Goal: Check status: Check status

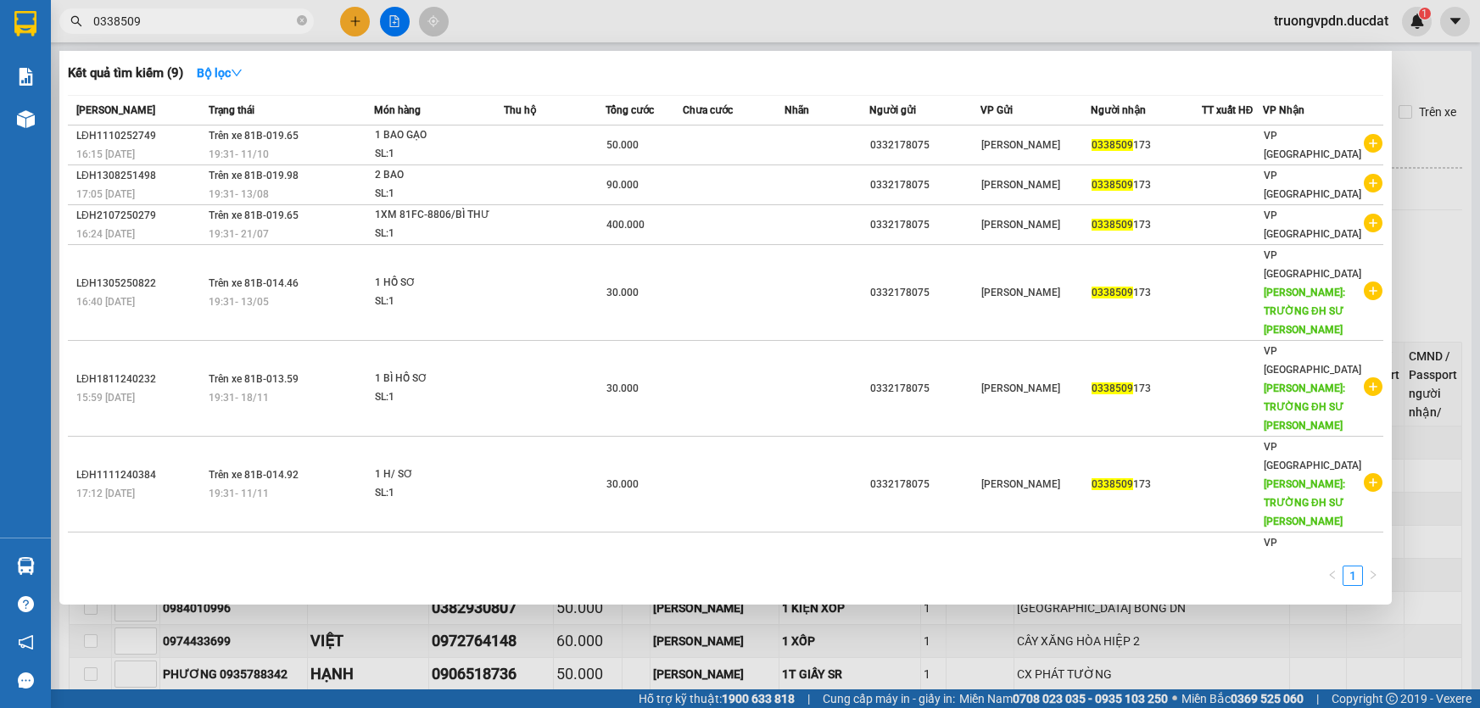
click at [642, 644] on div at bounding box center [740, 354] width 1480 height 708
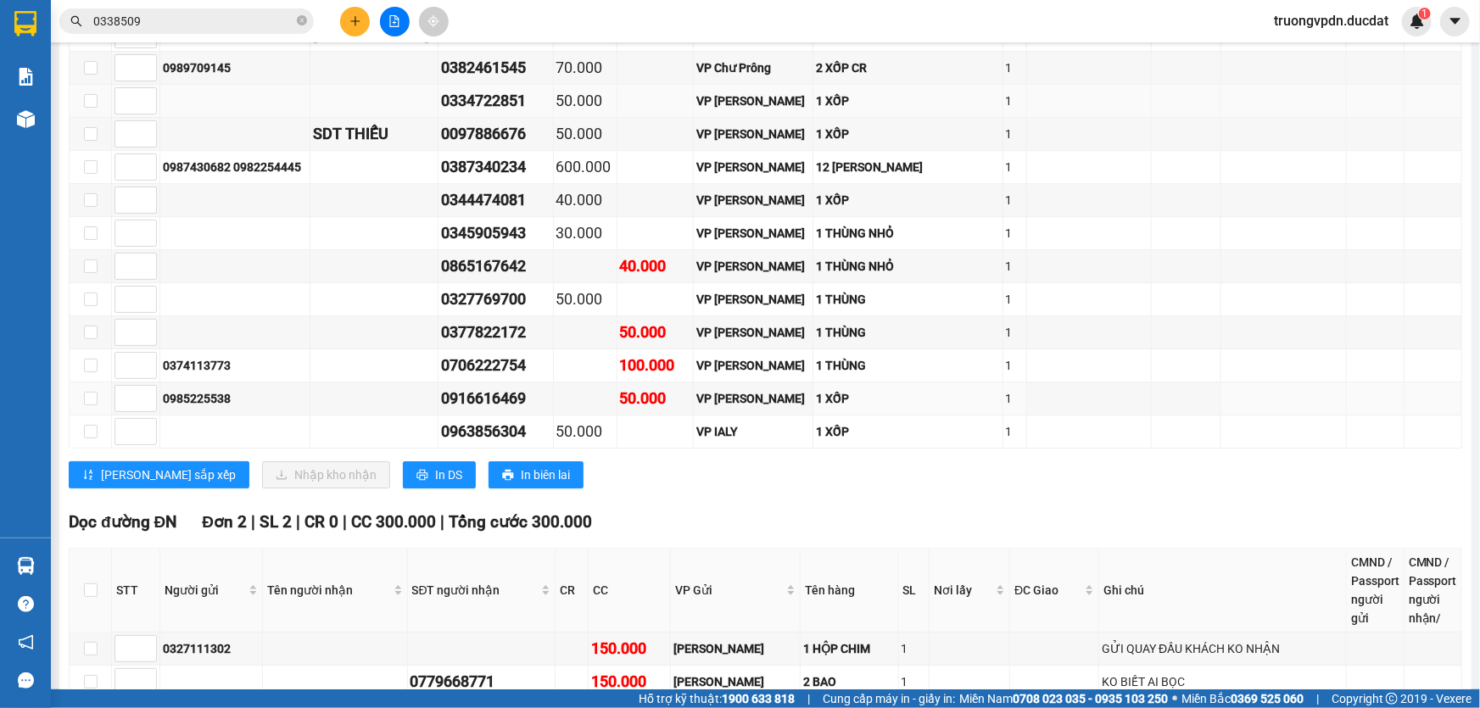
scroll to position [2456, 0]
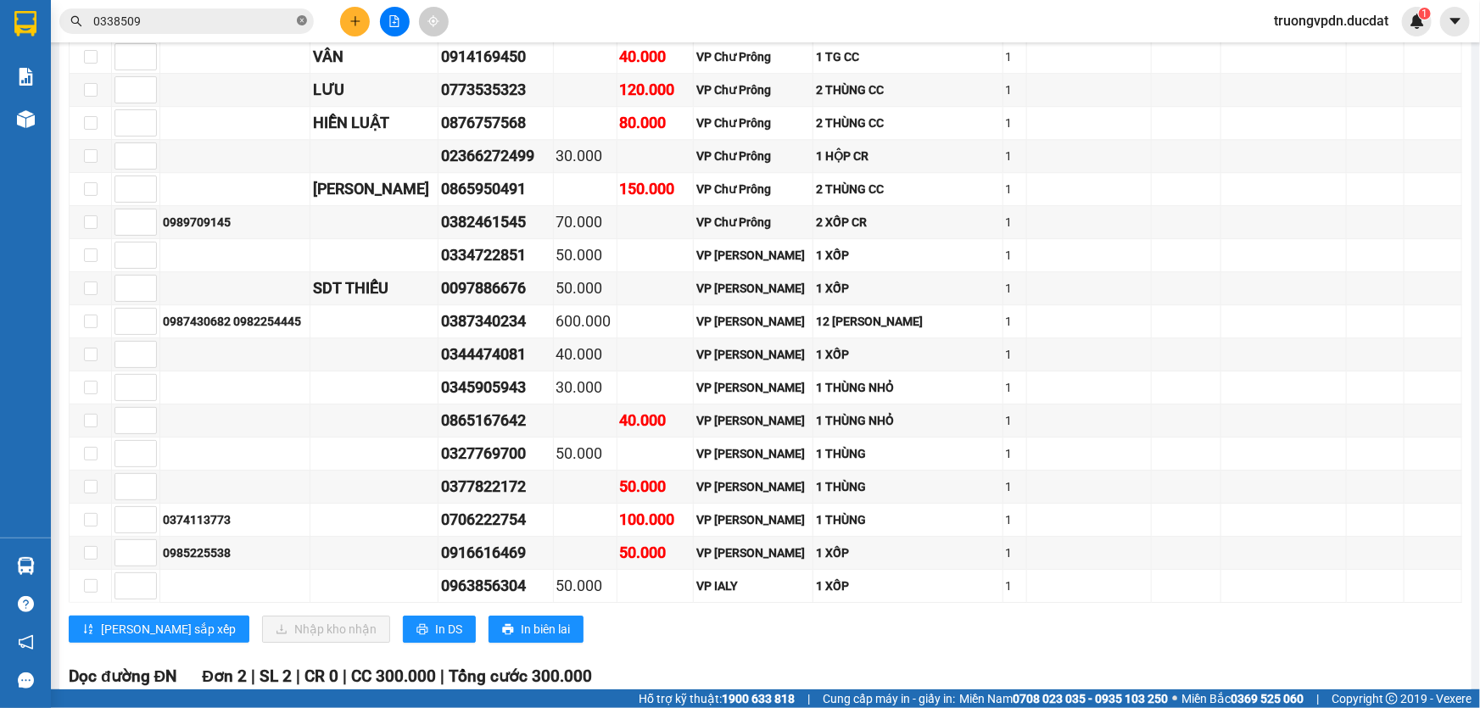
click at [299, 23] on icon "close-circle" at bounding box center [302, 20] width 10 height 10
click at [202, 24] on input "text" at bounding box center [193, 21] width 200 height 19
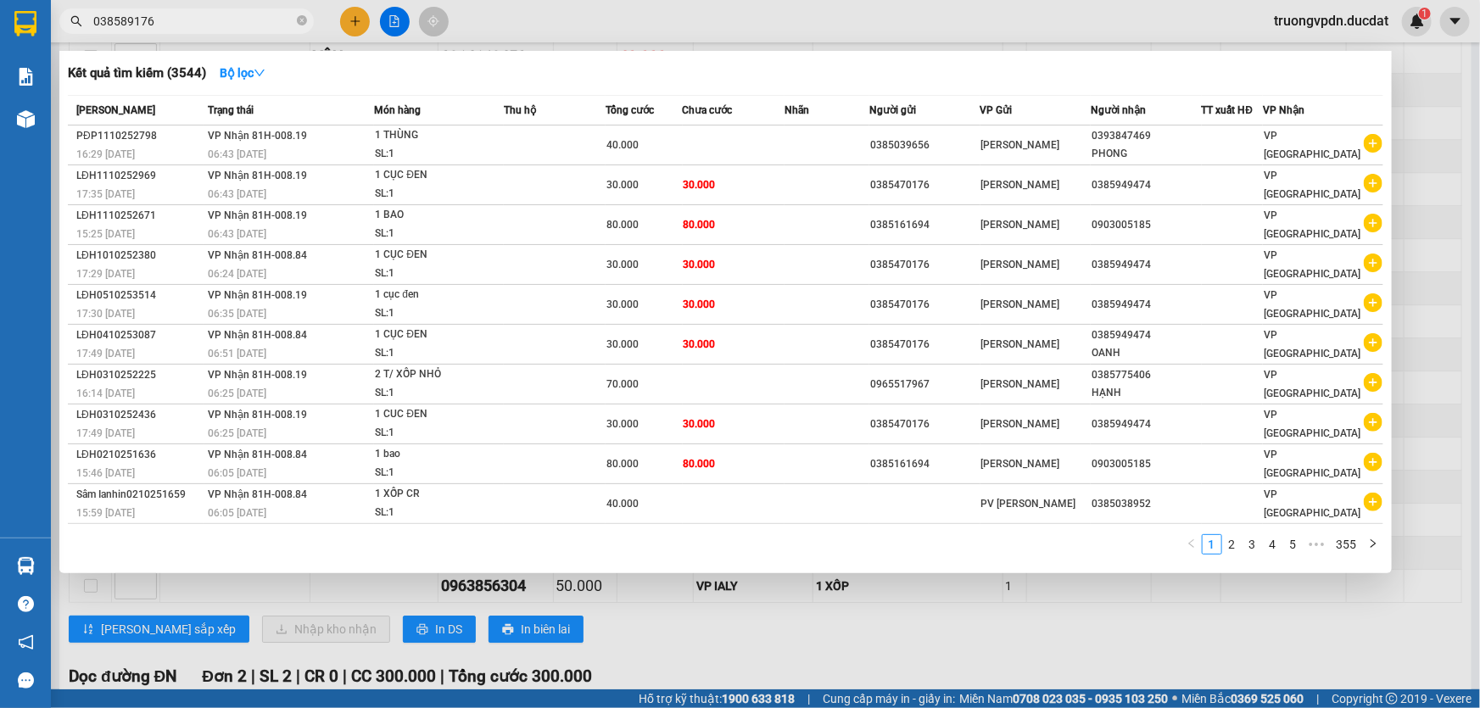
type input "0385891762"
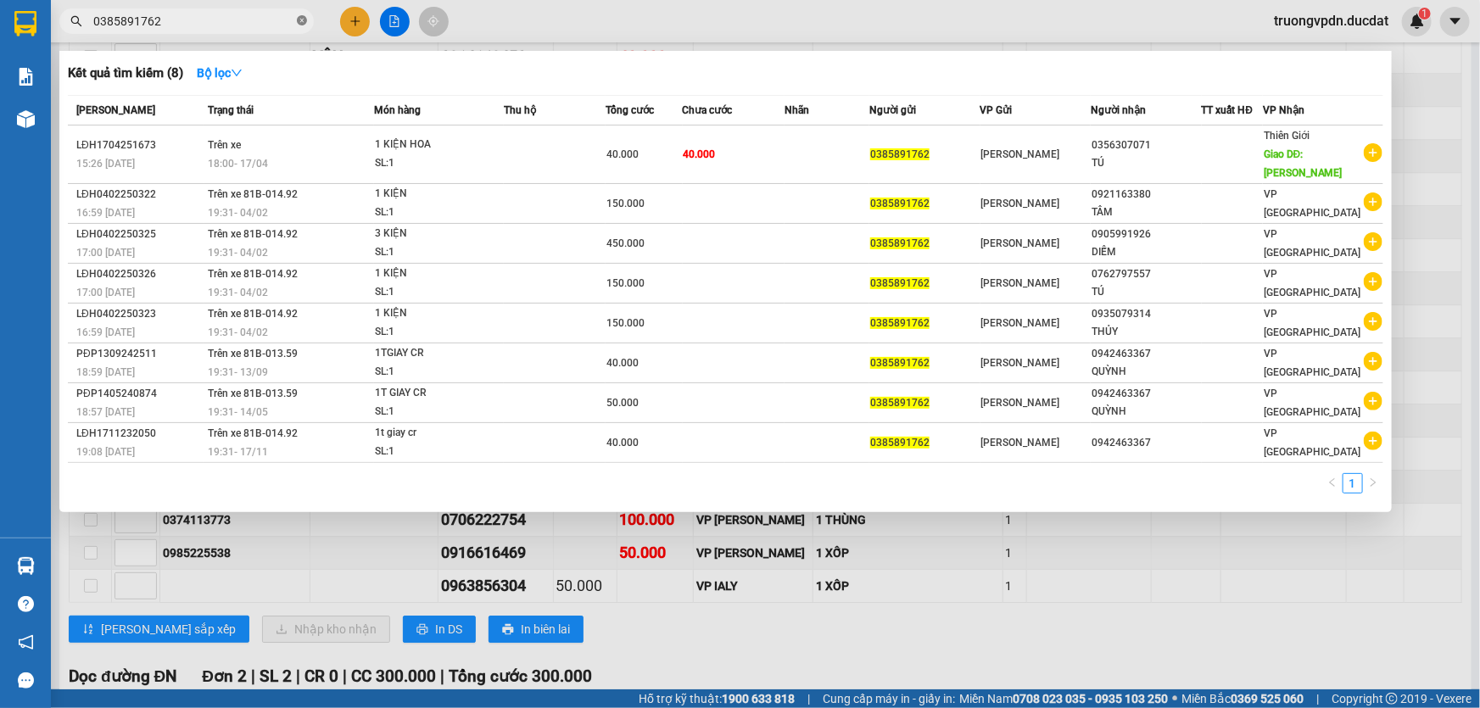
click at [302, 20] on icon "close-circle" at bounding box center [302, 20] width 10 height 10
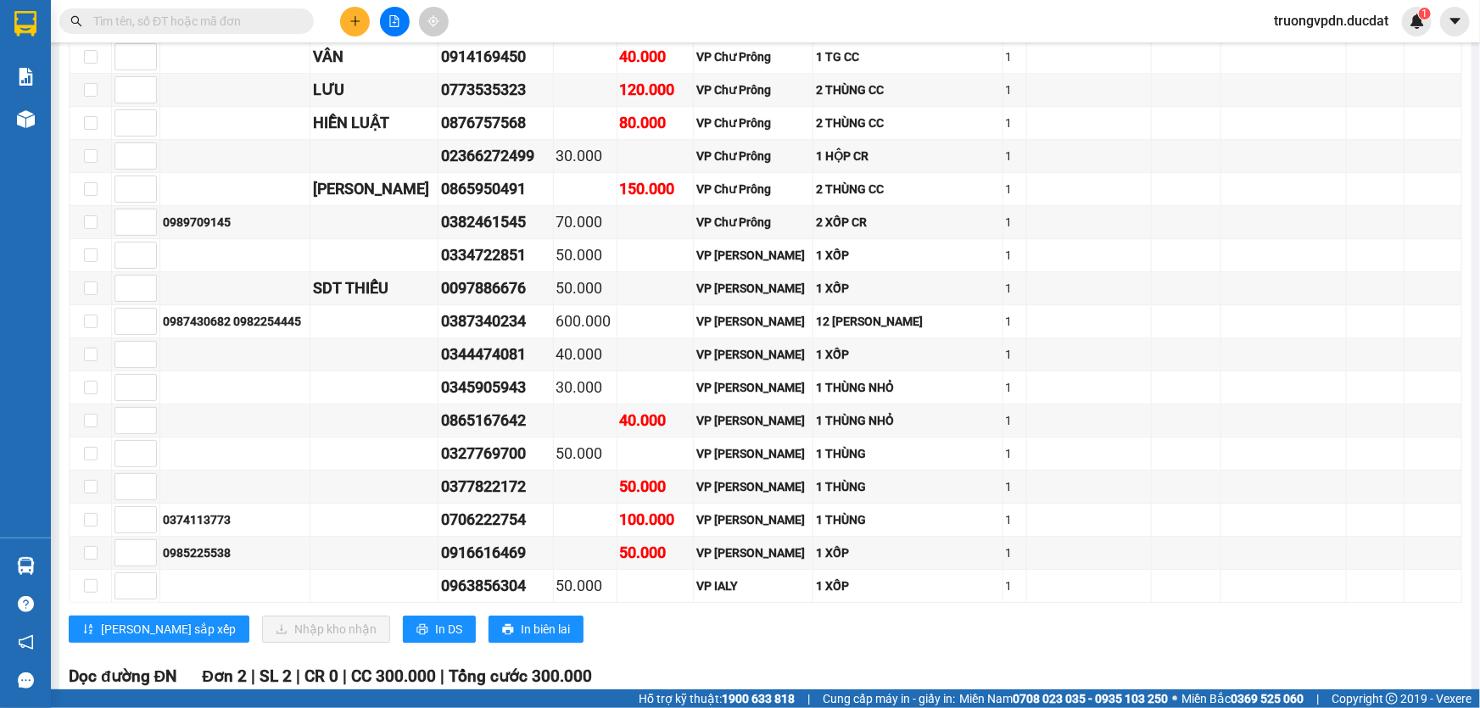
click at [212, 23] on input "text" at bounding box center [193, 21] width 200 height 19
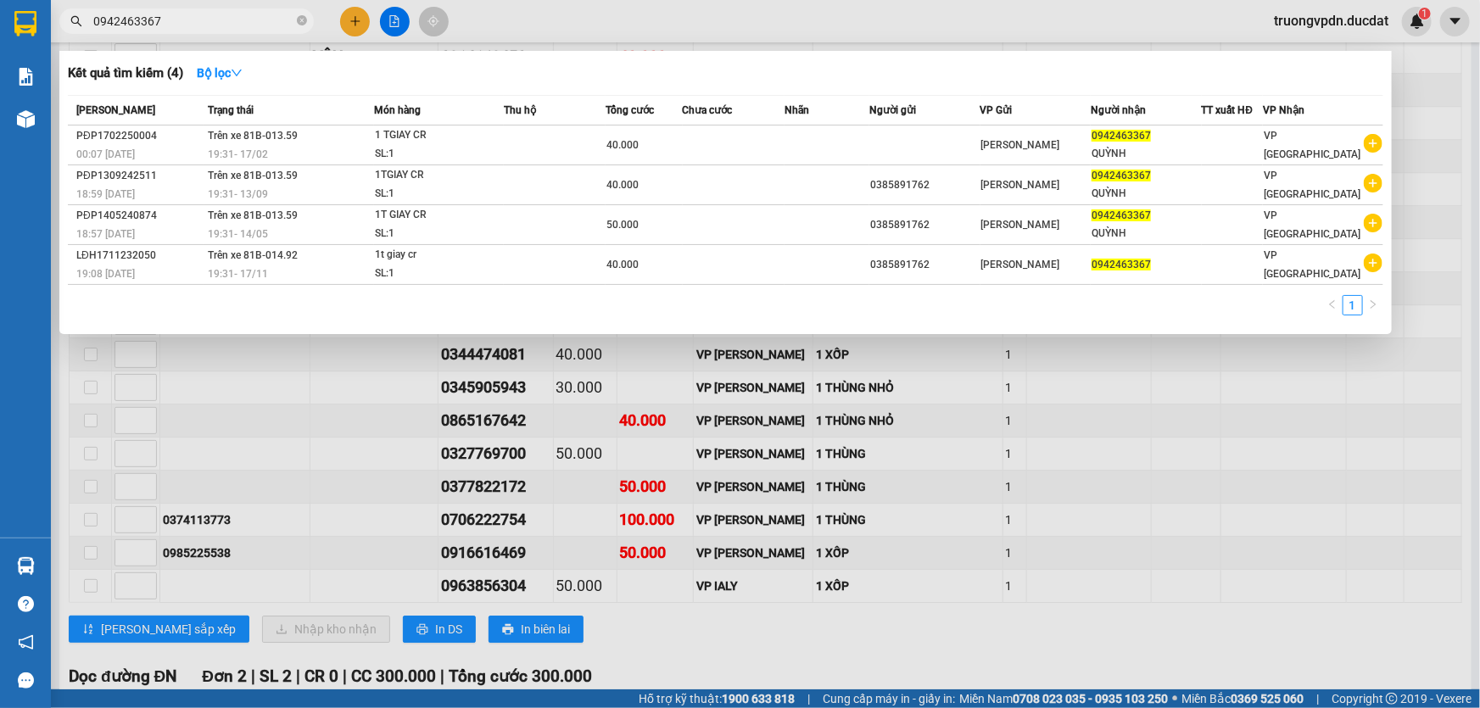
type input "0942463367"
click at [574, 476] on div at bounding box center [740, 354] width 1480 height 708
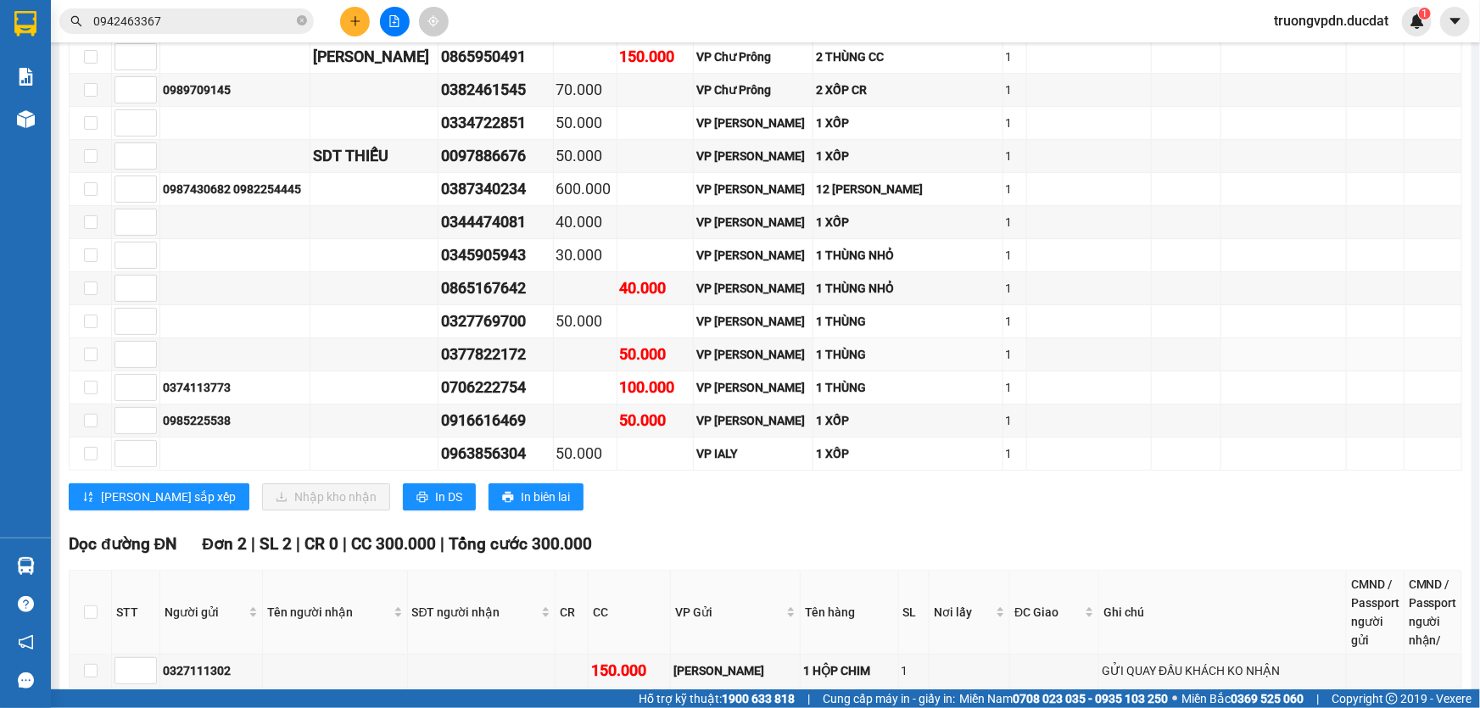
scroll to position [2688, 0]
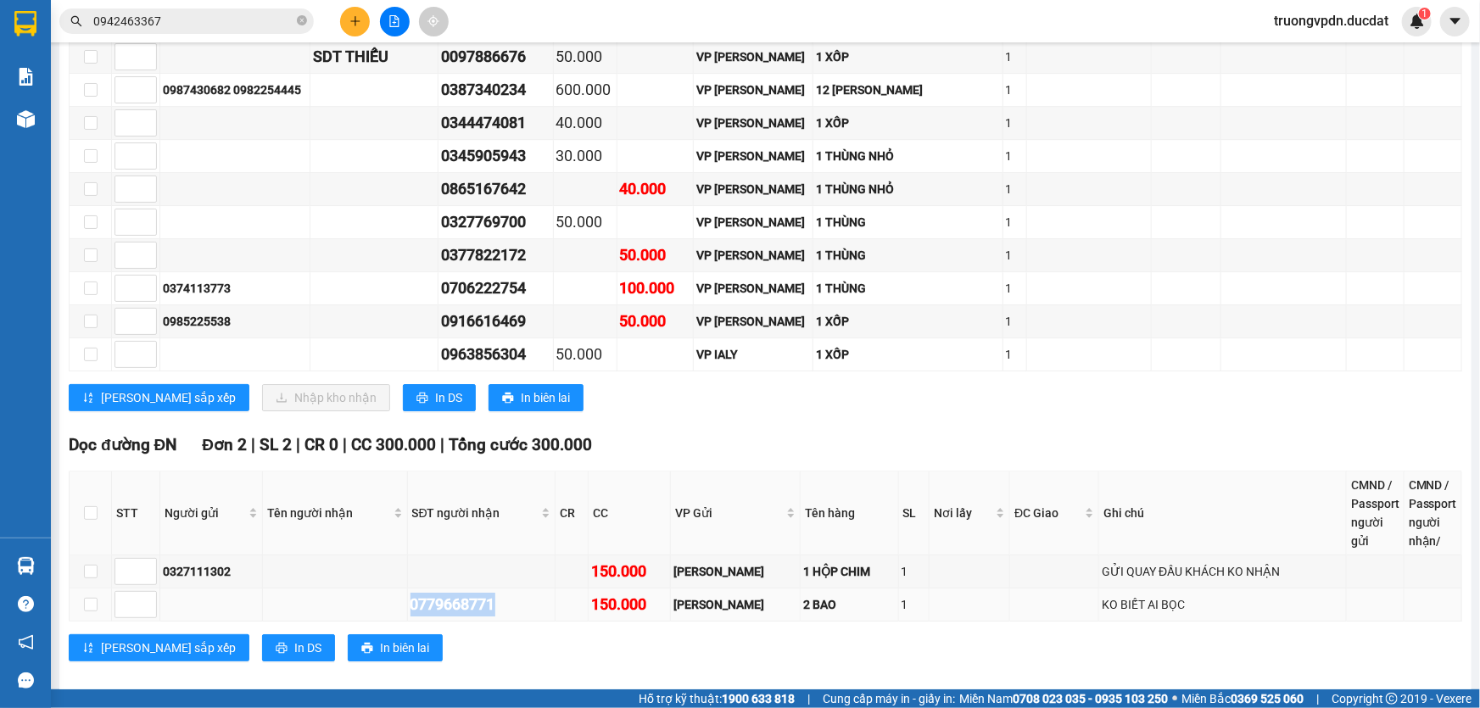
drag, startPoint x: 513, startPoint y: 585, endPoint x: 407, endPoint y: 590, distance: 106.2
click at [407, 590] on tr "0779668771 150.000 [PERSON_NAME] 2 BAO 1 KO BIẾT AI BỌC" at bounding box center [766, 605] width 1393 height 33
copy div "0779668771"
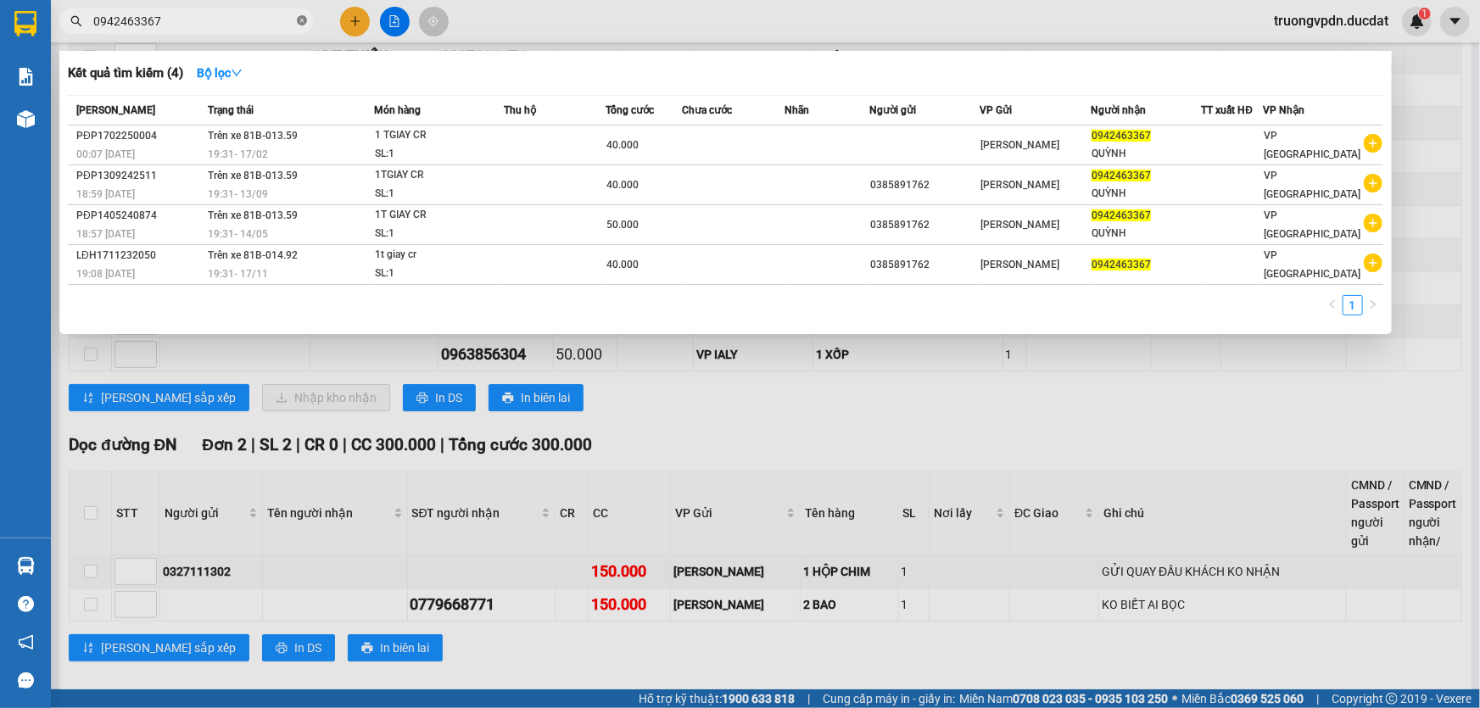
click at [300, 17] on icon "close-circle" at bounding box center [302, 20] width 10 height 10
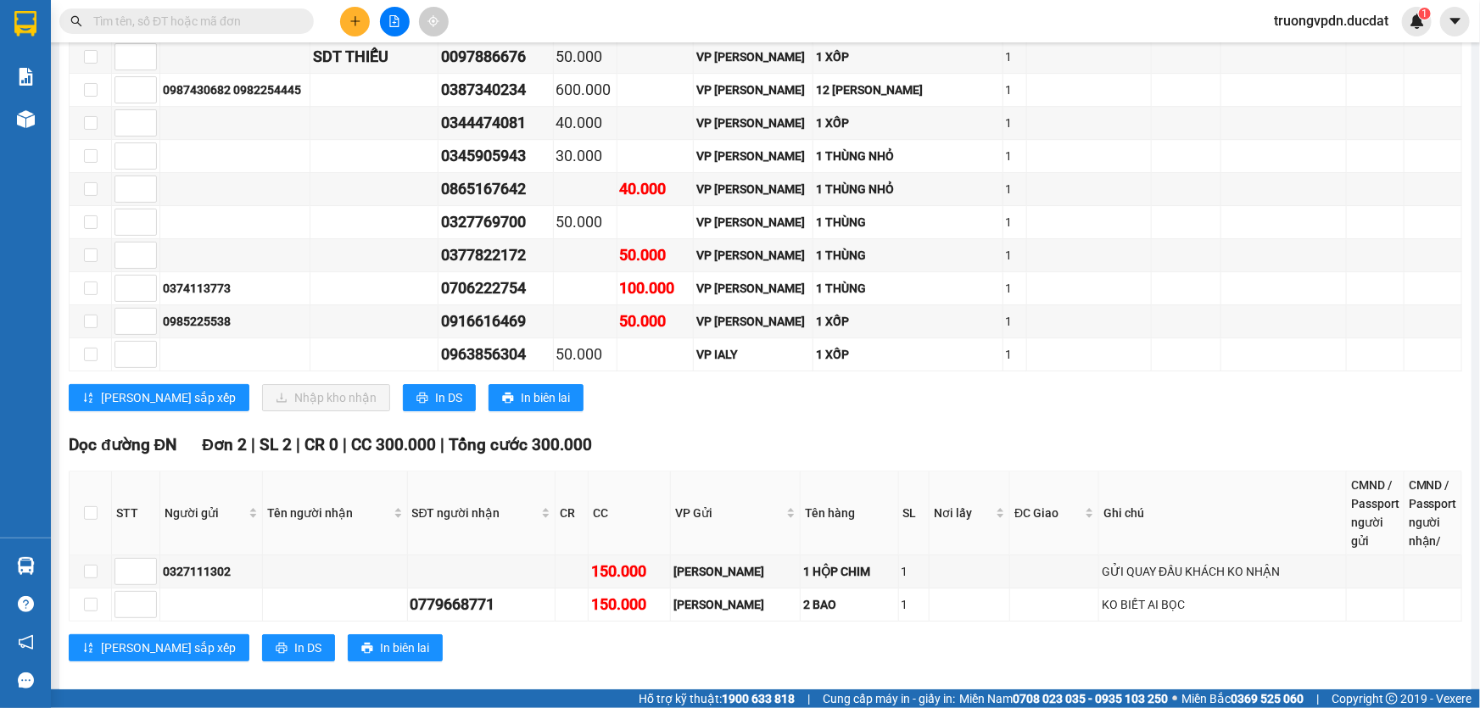
paste input "0779668771"
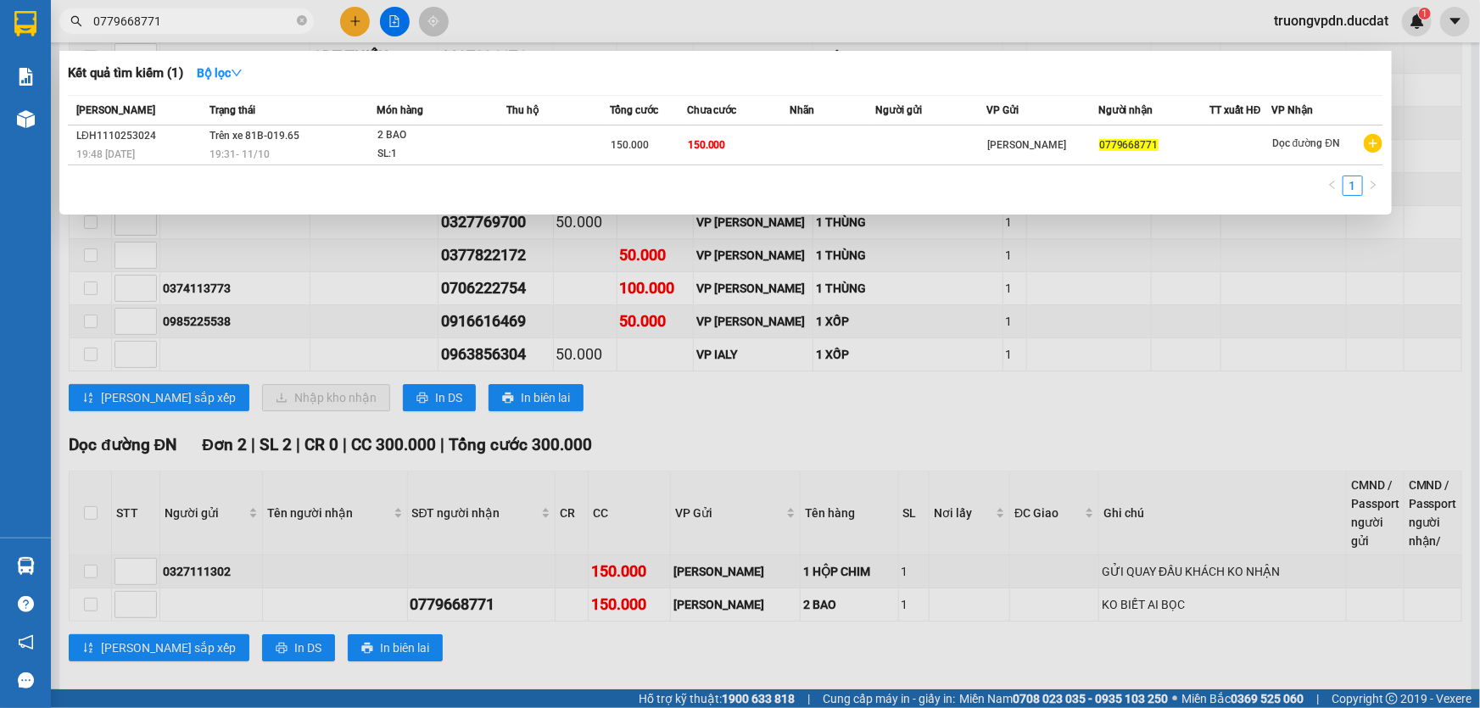
type input "0779668771"
click at [849, 391] on div at bounding box center [740, 354] width 1480 height 708
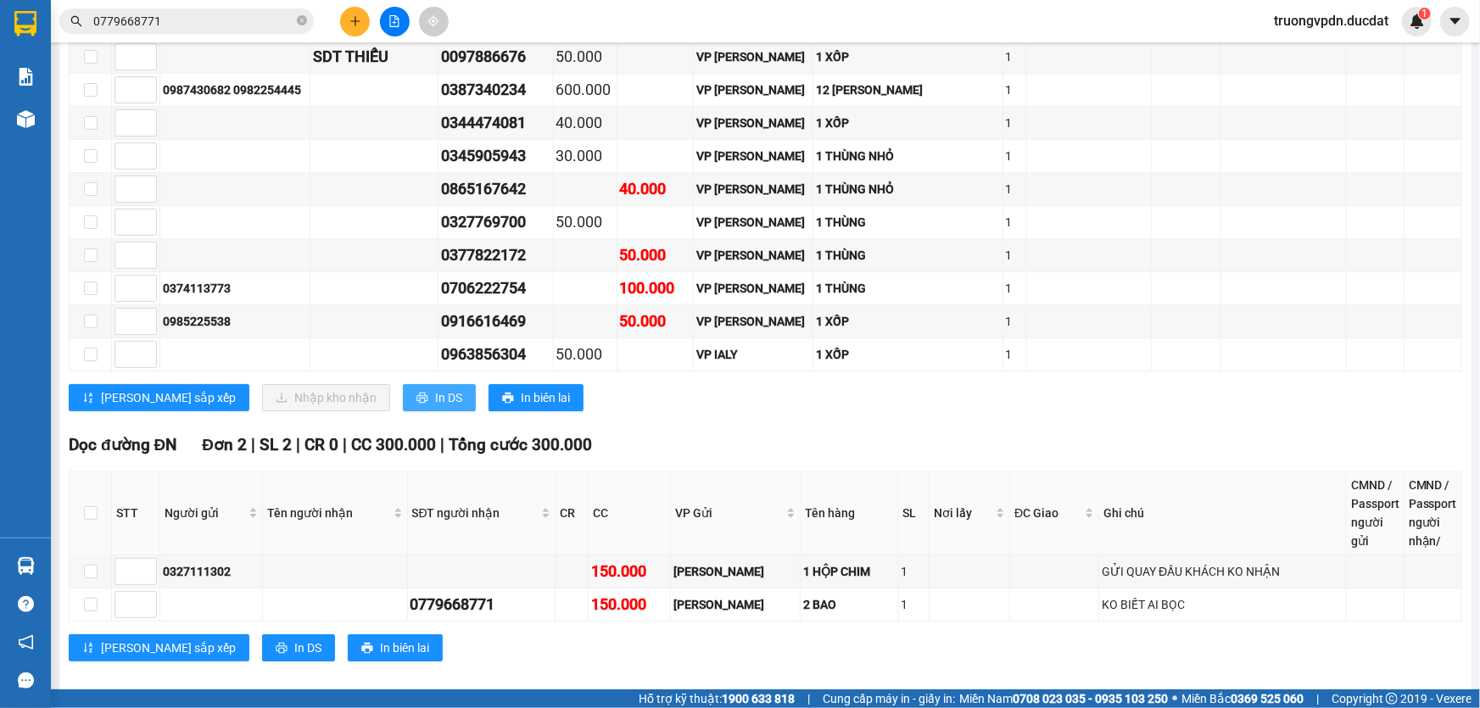
click at [435, 389] on span "In DS" at bounding box center [448, 398] width 27 height 19
